Goal: Find specific page/section: Find specific page/section

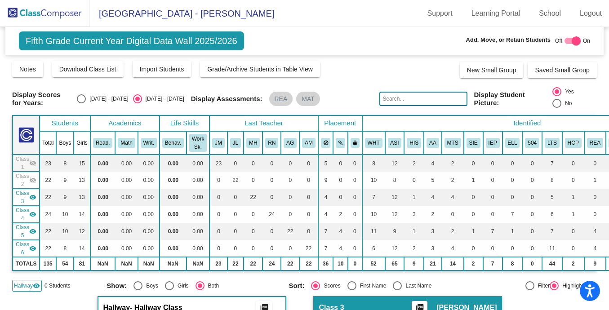
scroll to position [46, 0]
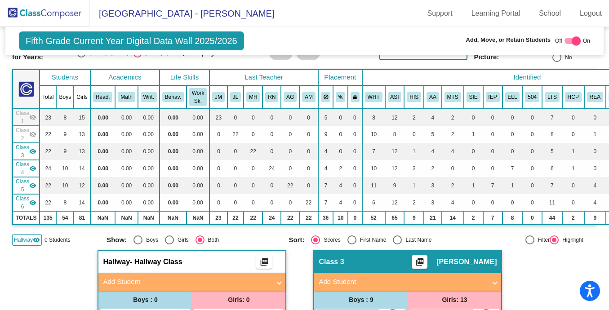
click at [46, 13] on img at bounding box center [45, 13] width 90 height 27
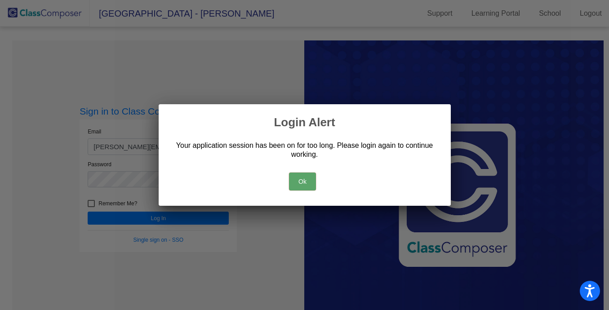
click at [309, 175] on button "Ok" at bounding box center [302, 182] width 27 height 18
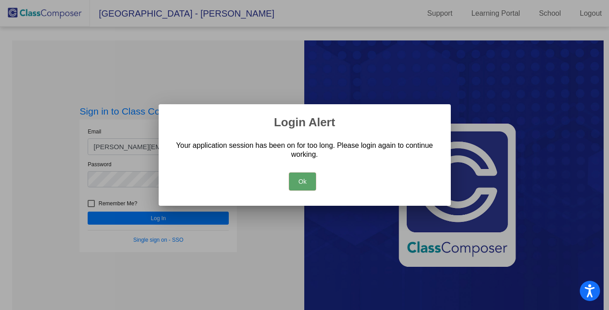
click at [302, 175] on button "Ok" at bounding box center [302, 182] width 27 height 18
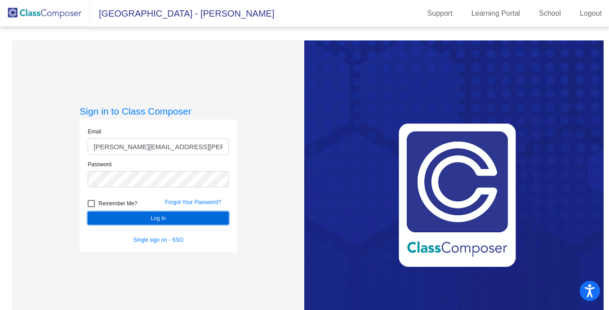
click at [152, 214] on button "Log In" at bounding box center [158, 218] width 141 height 13
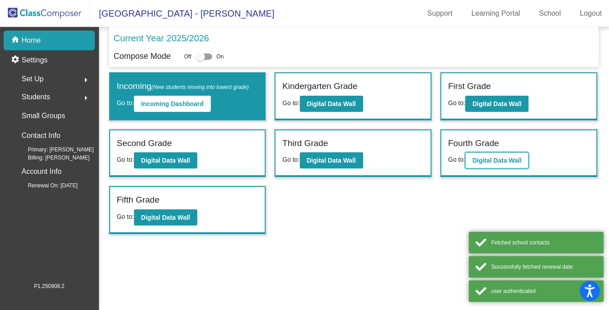
click at [487, 159] on b "Digital Data Wall" at bounding box center [496, 160] width 49 height 7
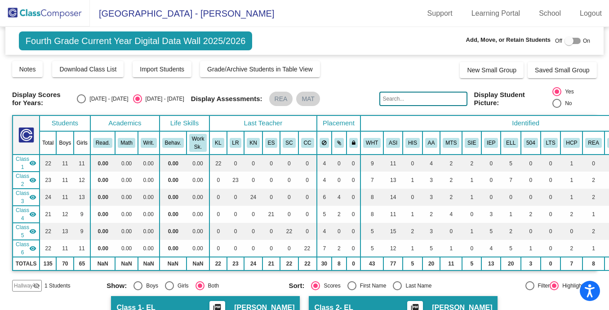
click at [392, 98] on input "text" at bounding box center [423, 99] width 88 height 14
paste input "[PERSON_NAME]'s"
type input "[PERSON_NAME]"
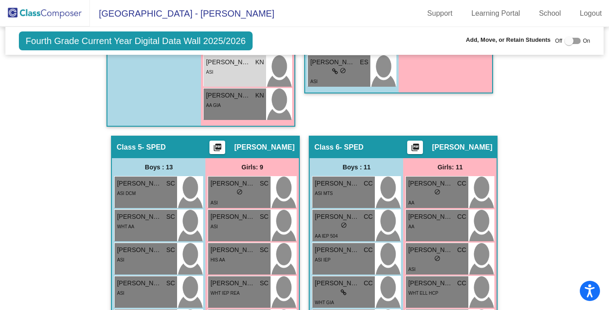
scroll to position [1028, 0]
